Goal: Information Seeking & Learning: Learn about a topic

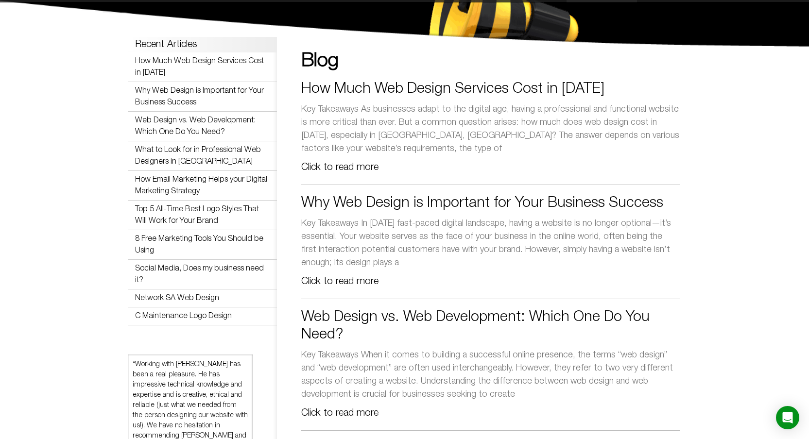
scroll to position [54, 0]
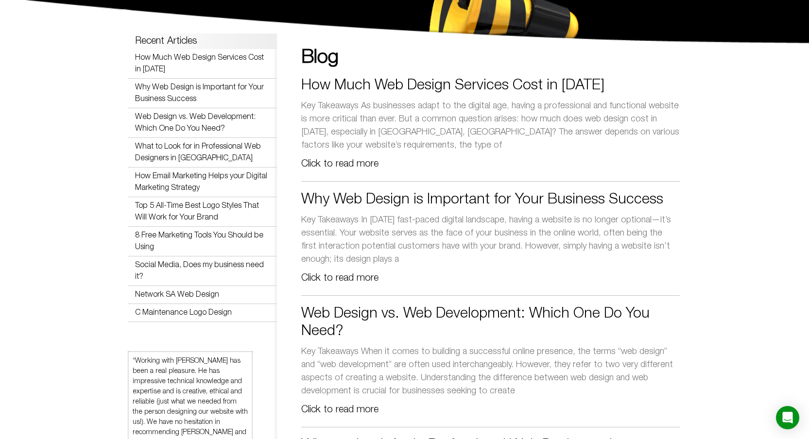
drag, startPoint x: 682, startPoint y: 199, endPoint x: 298, endPoint y: 198, distance: 383.9
copy link "Why Web Design is Important for Your Business Success"
drag, startPoint x: 400, startPoint y: 260, endPoint x: 303, endPoint y: 224, distance: 103.8
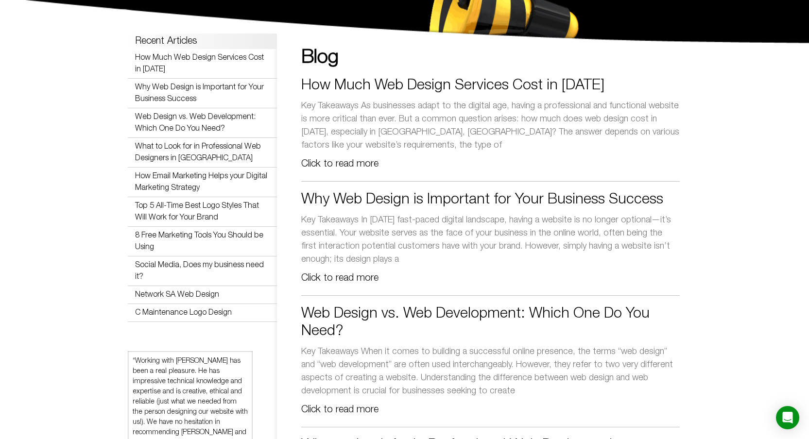
click at [303, 224] on p "Key Takeaways In today’s fast-paced digital landscape, having a website is no l…" at bounding box center [490, 240] width 378 height 52
copy p "Key Takeaways In today’s fast-paced digital landscape, having a website is no l…"
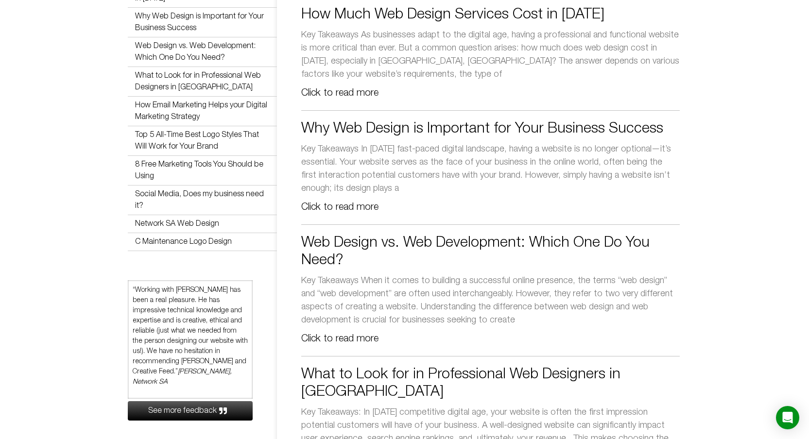
scroll to position [128, 0]
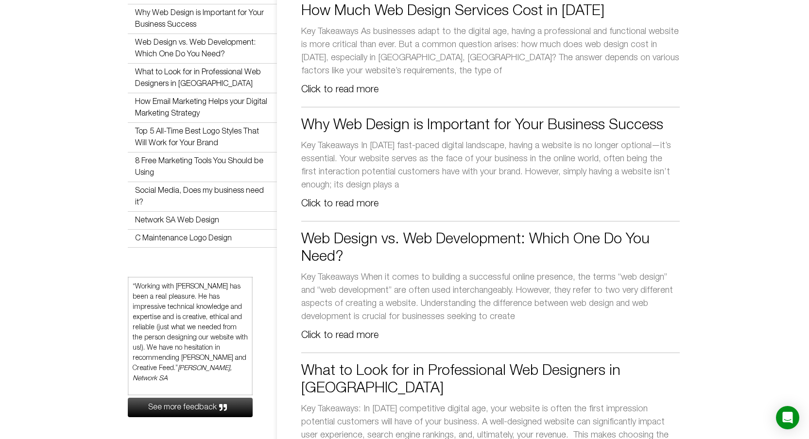
drag, startPoint x: 350, startPoint y: 260, endPoint x: 307, endPoint y: 241, distance: 47.2
click at [307, 241] on h2 "Web Design vs. Web Development: Which One Do You Need?" at bounding box center [490, 248] width 378 height 35
copy link "Web Design vs. Web Development: Which One Do You Need?"
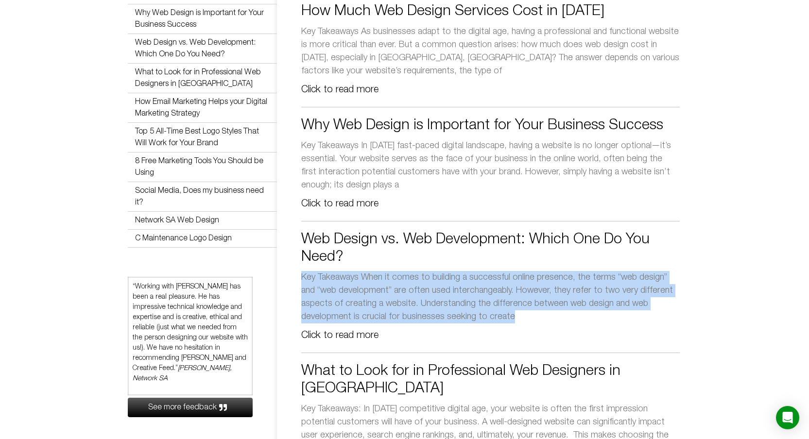
drag, startPoint x: 456, startPoint y: 318, endPoint x: 303, endPoint y: 280, distance: 157.3
click at [303, 280] on p "Key Takeaways When it comes to building a successful online presence, the terms…" at bounding box center [490, 297] width 378 height 52
copy p "Key Takeaways When it comes to building a successful online presence, the terms…"
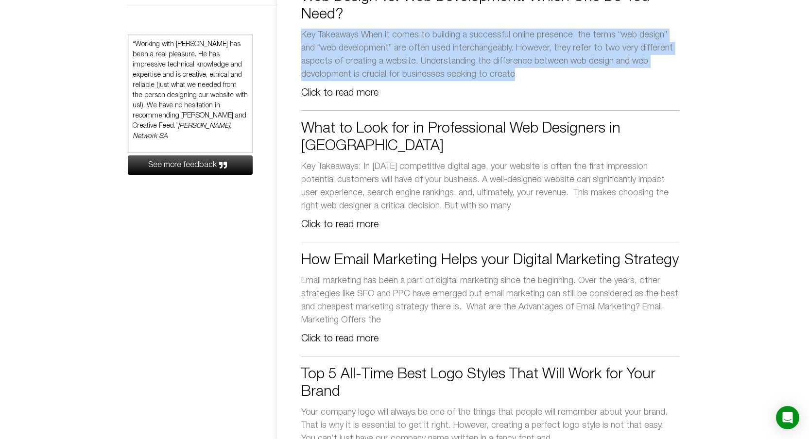
scroll to position [379, 0]
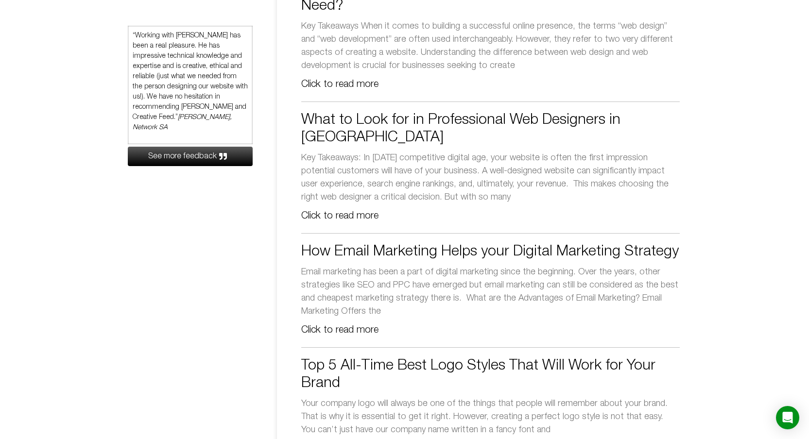
drag, startPoint x: 715, startPoint y: 110, endPoint x: 689, endPoint y: 117, distance: 27.6
click at [715, 110] on section "Recent Articles How Much Web Design Services Cost in 2024 Why Web Design is Imp…" at bounding box center [404, 322] width 809 height 1199
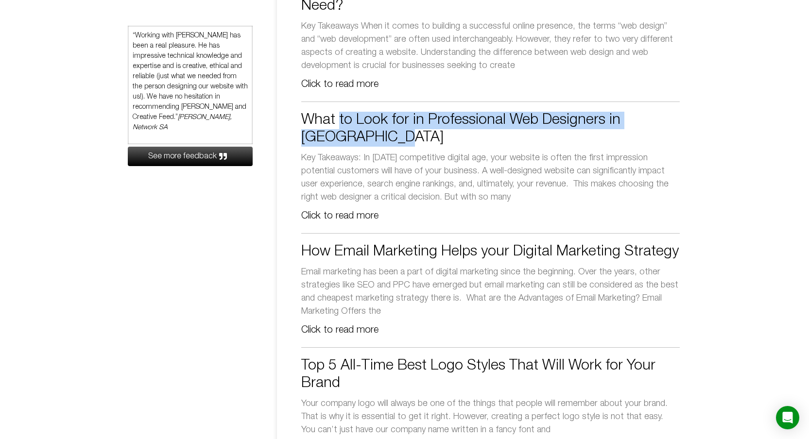
drag, startPoint x: 685, startPoint y: 117, endPoint x: 299, endPoint y: 121, distance: 385.8
click at [299, 121] on section "Recent Articles How Much Web Design Services Cost in 2024 Why Web Design is Imp…" at bounding box center [404, 322] width 809 height 1199
copy link "What to Look for in Professional Web Designers in Adelaide"
drag, startPoint x: 503, startPoint y: 177, endPoint x: 302, endPoint y: 141, distance: 204.9
click at [302, 152] on p "Key Takeaways: In today’s competitive digital age, your website is often the fi…" at bounding box center [490, 178] width 378 height 52
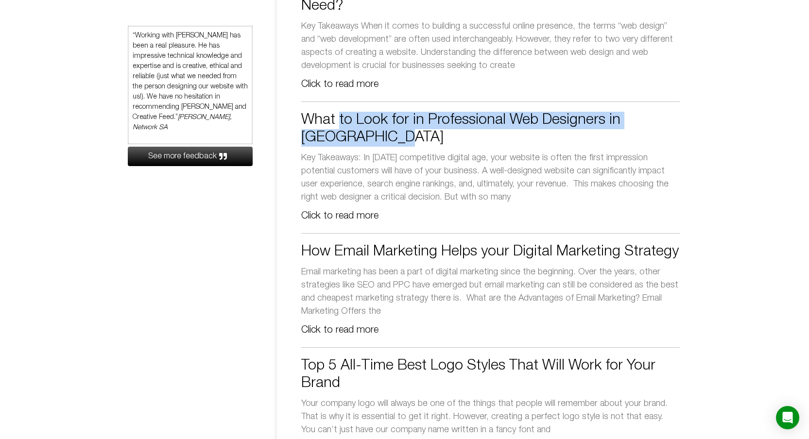
copy p "Key Takeaways: In today’s competitive digital age, your website is often the fi…"
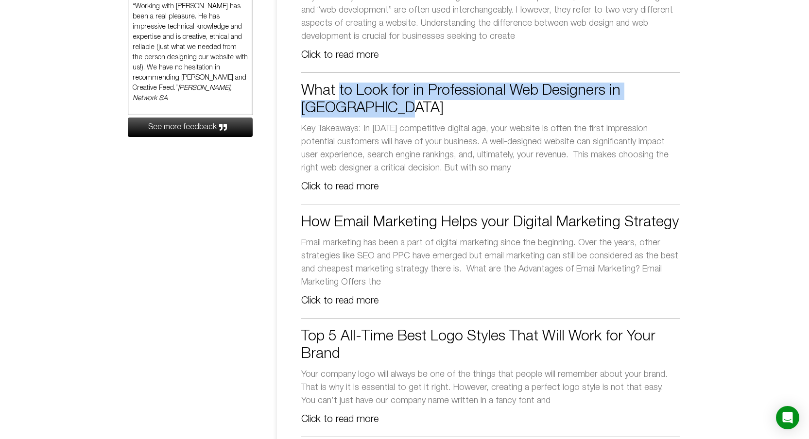
scroll to position [407, 0]
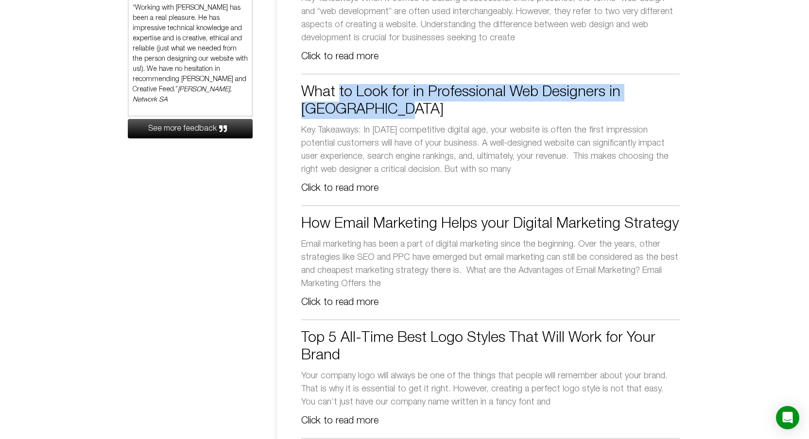
drag, startPoint x: 680, startPoint y: 208, endPoint x: 277, endPoint y: 204, distance: 402.4
click at [277, 204] on div "Recent Articles How Much Web Design Services Cost in 2024 Why Web Design is Imp…" at bounding box center [405, 294] width 554 height 1199
copy link "How Email Marketing Helps your Digital Marketing Strategy"
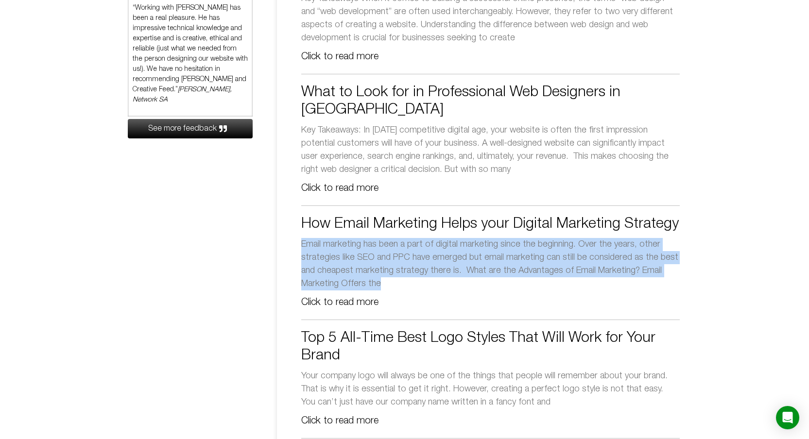
drag, startPoint x: 396, startPoint y: 264, endPoint x: 300, endPoint y: 229, distance: 101.9
click at [300, 229] on div "Blog How Much Web Design Services Cost in 2024 Key Takeaways As businesses adap…" at bounding box center [478, 294] width 402 height 1199
copy p "Email marketing has been a part of digital marketing since the beginning. Over …"
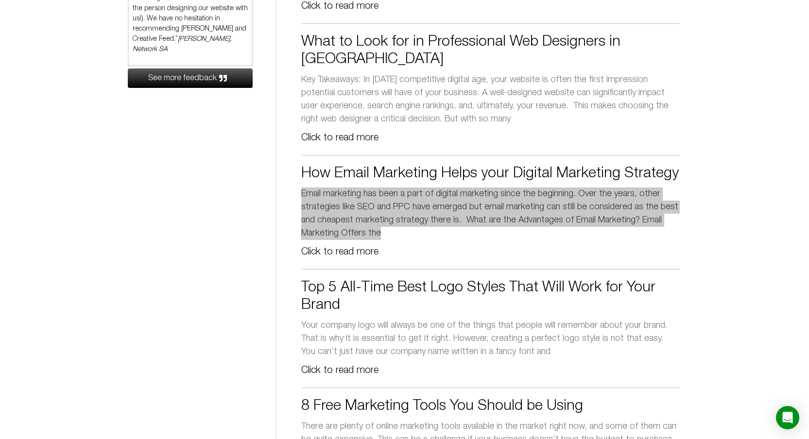
scroll to position [463, 0]
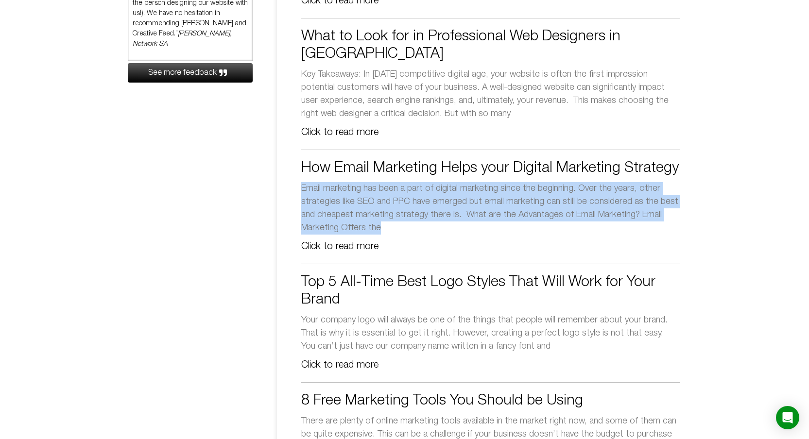
drag, startPoint x: 358, startPoint y: 284, endPoint x: 302, endPoint y: 268, distance: 57.7
click at [302, 274] on h2 "Top 5 All-Time Best Logo Styles That Will Work for Your Brand" at bounding box center [490, 291] width 378 height 35
copy link "Top 5 All-Time Best Logo Styles That Will Work for Your Brand"
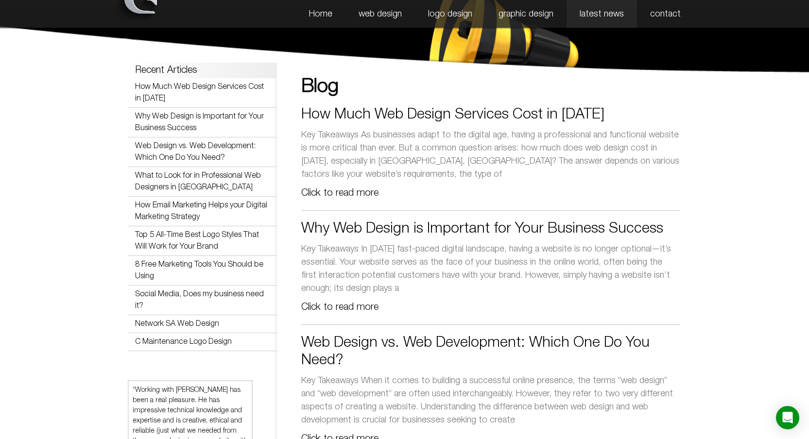
scroll to position [0, 0]
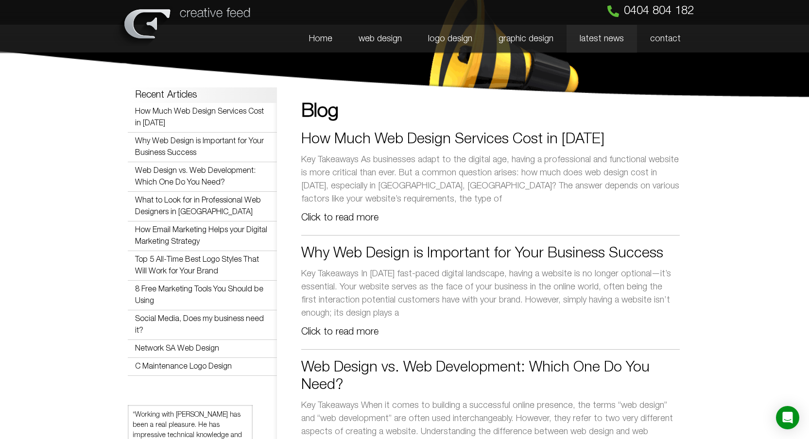
click at [428, 143] on link "How Much Web Design Services Cost in 2024" at bounding box center [452, 139] width 303 height 13
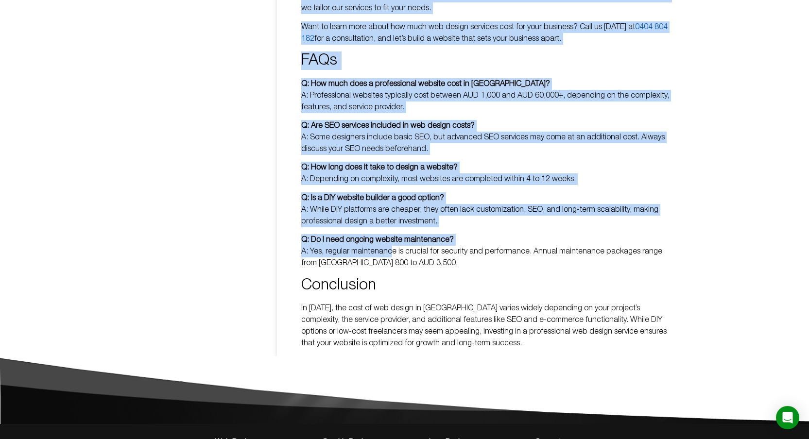
scroll to position [1890, 0]
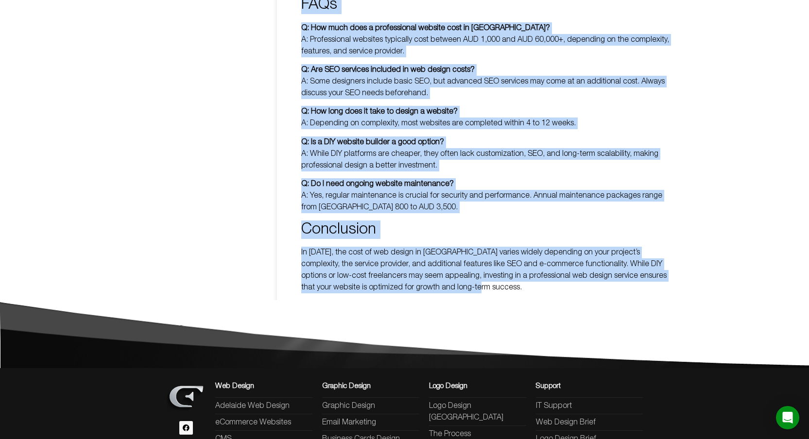
drag, startPoint x: 303, startPoint y: 131, endPoint x: 462, endPoint y: 276, distance: 215.3
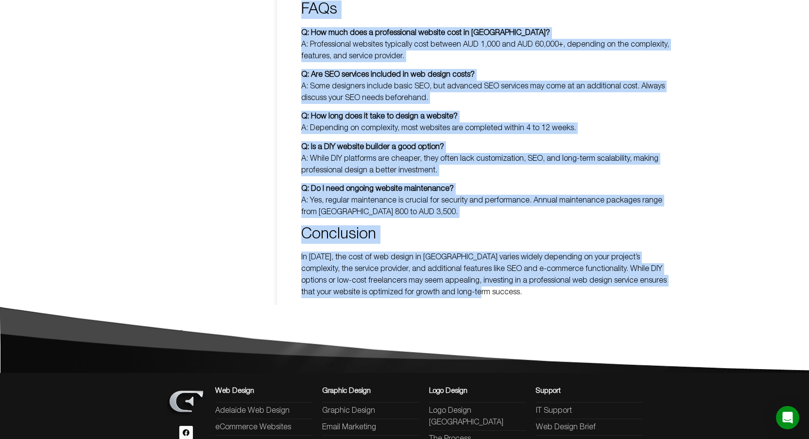
scroll to position [1884, 0]
copy div "Key Takeaways Web design costs vary significantly based on the scope, complexit…"
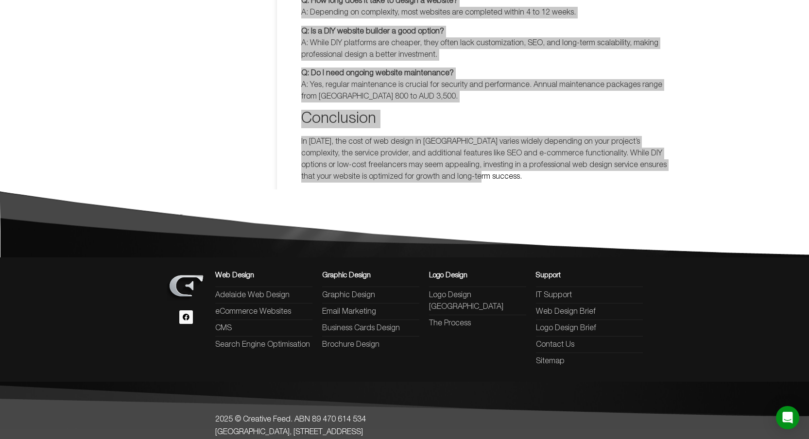
scroll to position [1993, 0]
